Goal: Transaction & Acquisition: Subscribe to service/newsletter

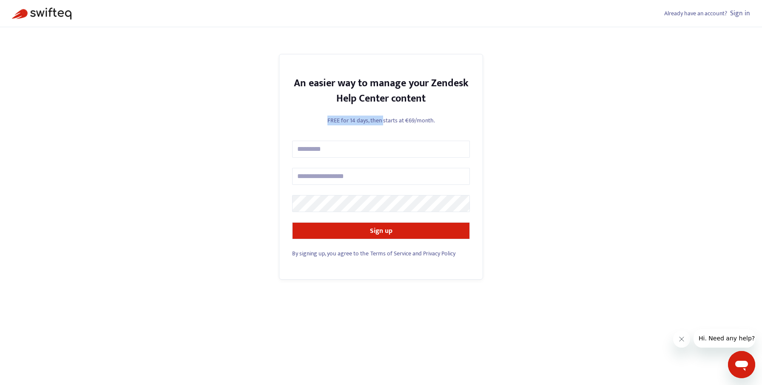
drag, startPoint x: 327, startPoint y: 113, endPoint x: 383, endPoint y: 116, distance: 55.8
click at [383, 116] on div "An easier way to manage your Zendesk Help Center content FREE for 14 days, then…" at bounding box center [381, 167] width 204 height 226
click at [383, 116] on p "FREE for 14 days, then starts at €69/month." at bounding box center [381, 120] width 178 height 9
drag, startPoint x: 323, startPoint y: 116, endPoint x: 357, endPoint y: 116, distance: 34.0
click at [357, 116] on p "FREE for 14 days, then starts at €69/month." at bounding box center [381, 120] width 178 height 9
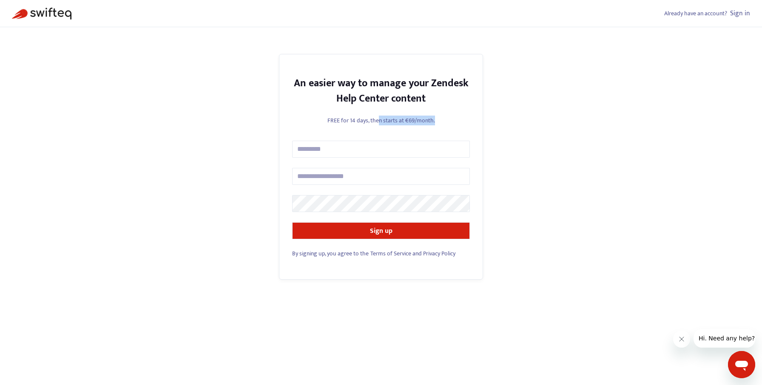
drag, startPoint x: 379, startPoint y: 116, endPoint x: 448, endPoint y: 116, distance: 68.9
click at [448, 116] on p "FREE for 14 days, then starts at €69/month." at bounding box center [381, 120] width 178 height 9
click at [333, 147] on input "text" at bounding box center [381, 149] width 178 height 17
type input "******"
click at [360, 175] on input "text" at bounding box center [381, 176] width 178 height 17
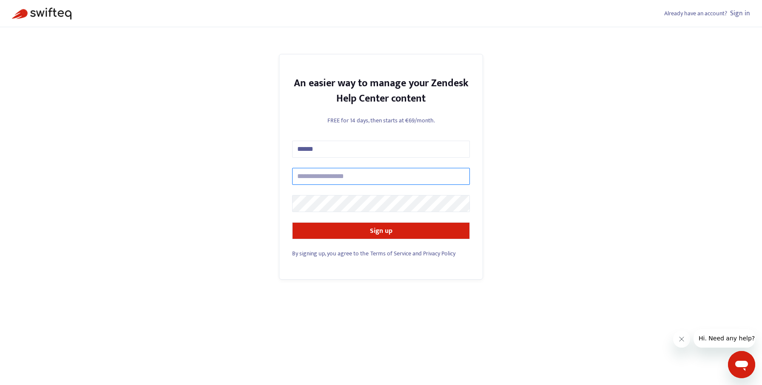
type input "**********"
click at [292, 222] on button "Sign up" at bounding box center [381, 230] width 178 height 17
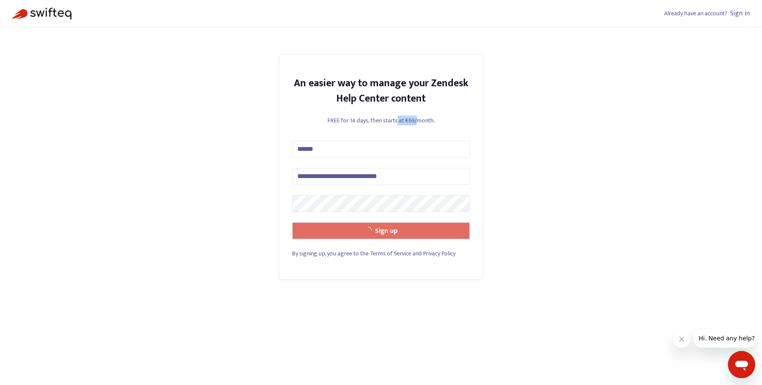
drag, startPoint x: 397, startPoint y: 120, endPoint x: 421, endPoint y: 120, distance: 23.8
click at [421, 120] on p "FREE for 14 days, then starts at €69/month." at bounding box center [381, 120] width 178 height 9
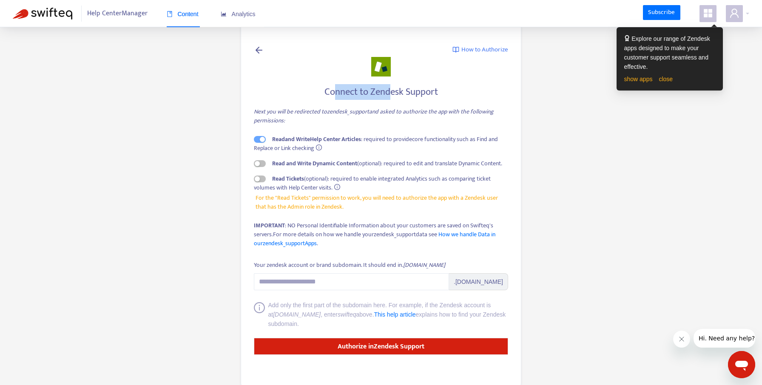
drag, startPoint x: 335, startPoint y: 94, endPoint x: 389, endPoint y: 94, distance: 53.6
click at [389, 94] on h4 "Connect to Zendesk Support" at bounding box center [381, 91] width 254 height 11
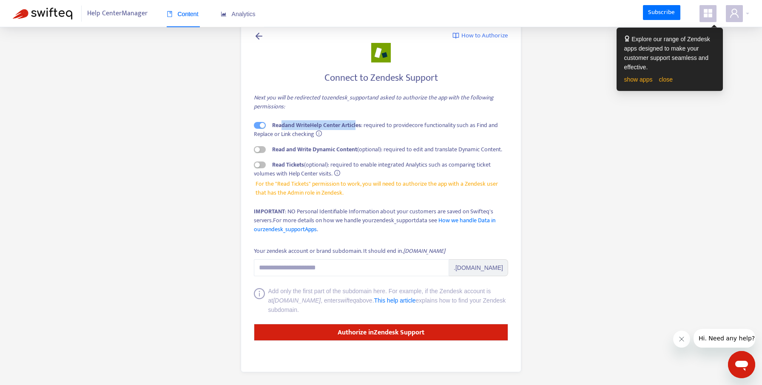
drag, startPoint x: 282, startPoint y: 125, endPoint x: 360, endPoint y: 124, distance: 77.4
click at [360, 124] on strong "Read and Write Help Center Articles" at bounding box center [316, 125] width 89 height 10
click at [307, 274] on input "Your zendesk account or brand subdomain. It should end in .zendesk.com" at bounding box center [351, 267] width 195 height 17
paste input "**********"
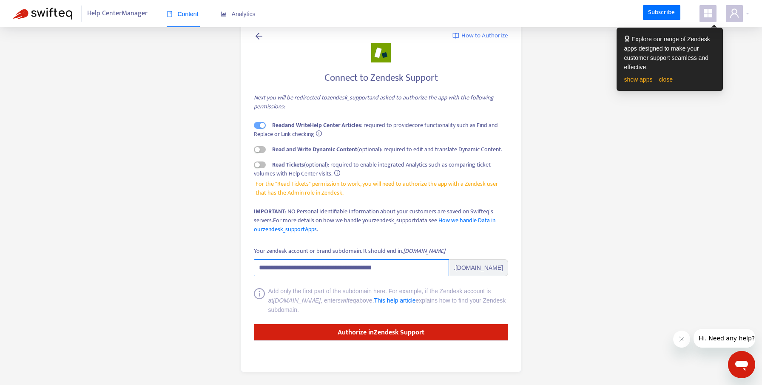
drag, startPoint x: 331, startPoint y: 269, endPoint x: 493, endPoint y: 285, distance: 162.7
click at [493, 285] on form "**********" at bounding box center [381, 294] width 254 height 95
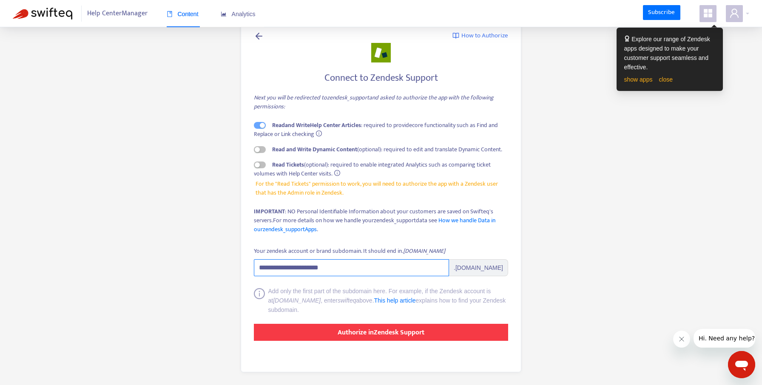
type input "**********"
click at [447, 332] on button "Authorize in Zendesk Support" at bounding box center [381, 332] width 254 height 17
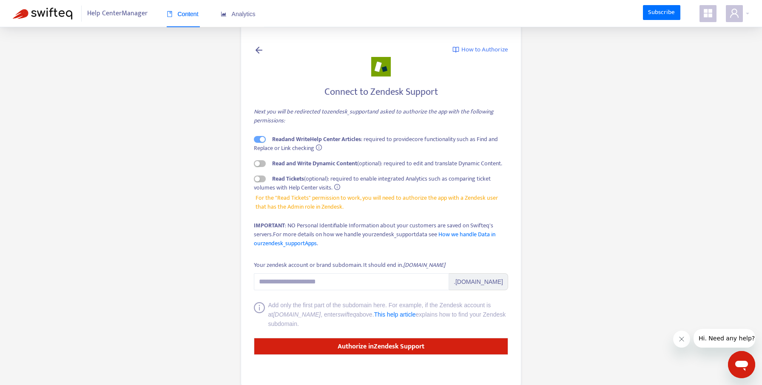
scroll to position [14, 0]
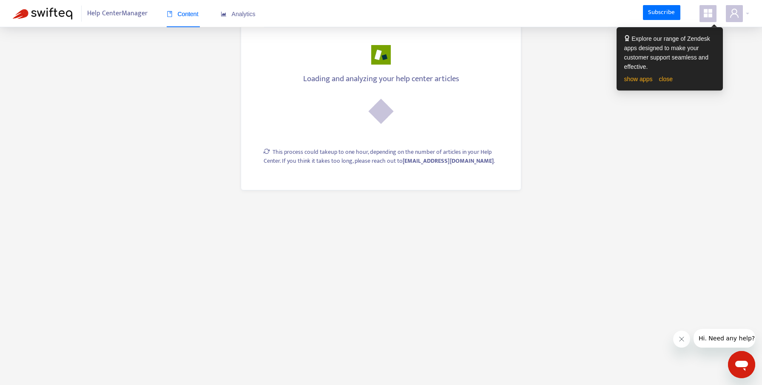
click at [676, 76] on div "show apps close" at bounding box center [669, 78] width 91 height 9
click at [671, 77] on link "close" at bounding box center [665, 79] width 14 height 7
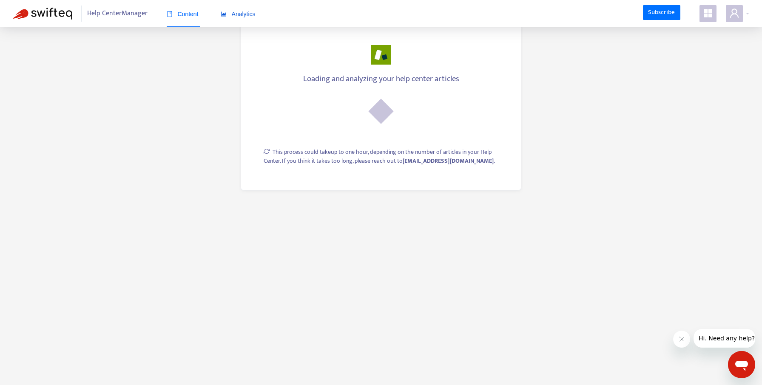
click at [235, 11] on span "Analytics" at bounding box center [238, 14] width 35 height 7
click at [236, 16] on span "Analytics" at bounding box center [238, 14] width 35 height 7
click at [184, 14] on span "Content" at bounding box center [183, 14] width 32 height 7
click at [128, 17] on span "Help Center Manager" at bounding box center [117, 14] width 60 height 16
